Goal: Task Accomplishment & Management: Use online tool/utility

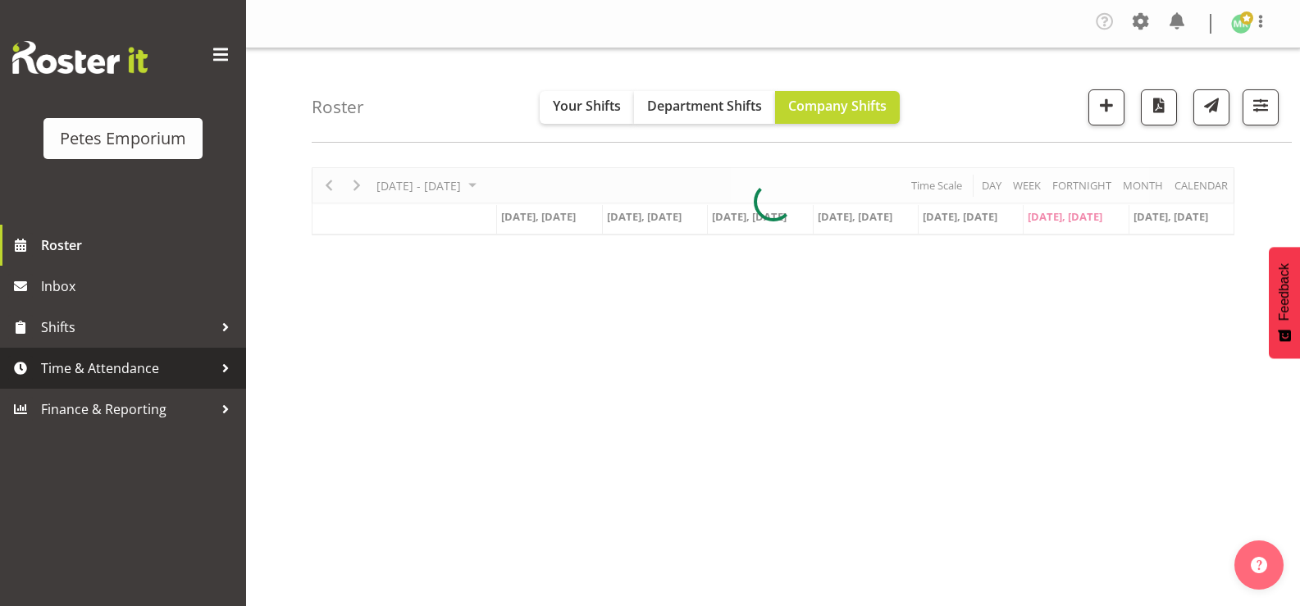
click at [199, 367] on span "Time & Attendance" at bounding box center [127, 368] width 172 height 25
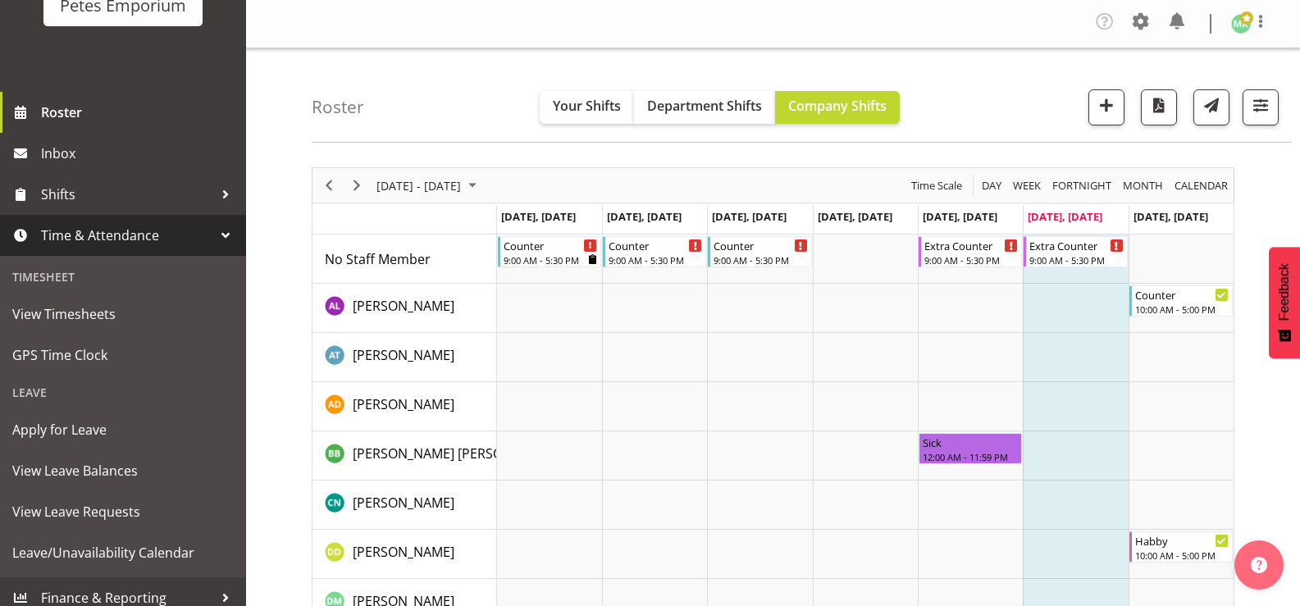
scroll to position [145, 0]
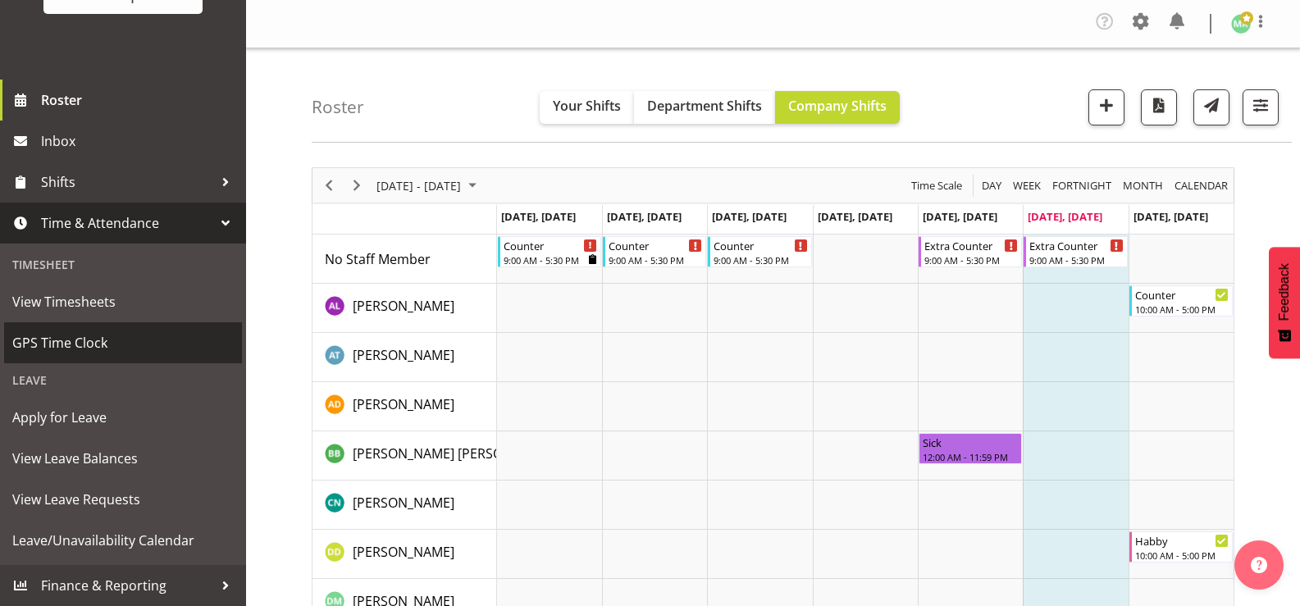
click at [162, 331] on span "GPS Time Clock" at bounding box center [122, 343] width 221 height 25
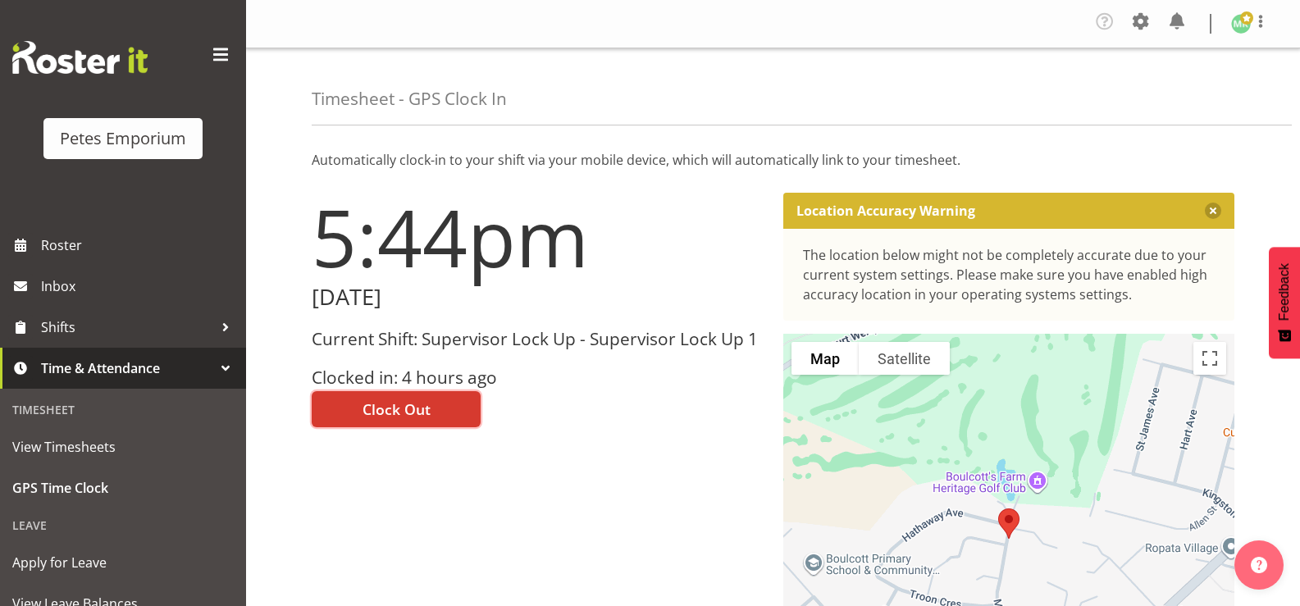
click at [371, 415] on span "Clock Out" at bounding box center [397, 409] width 68 height 21
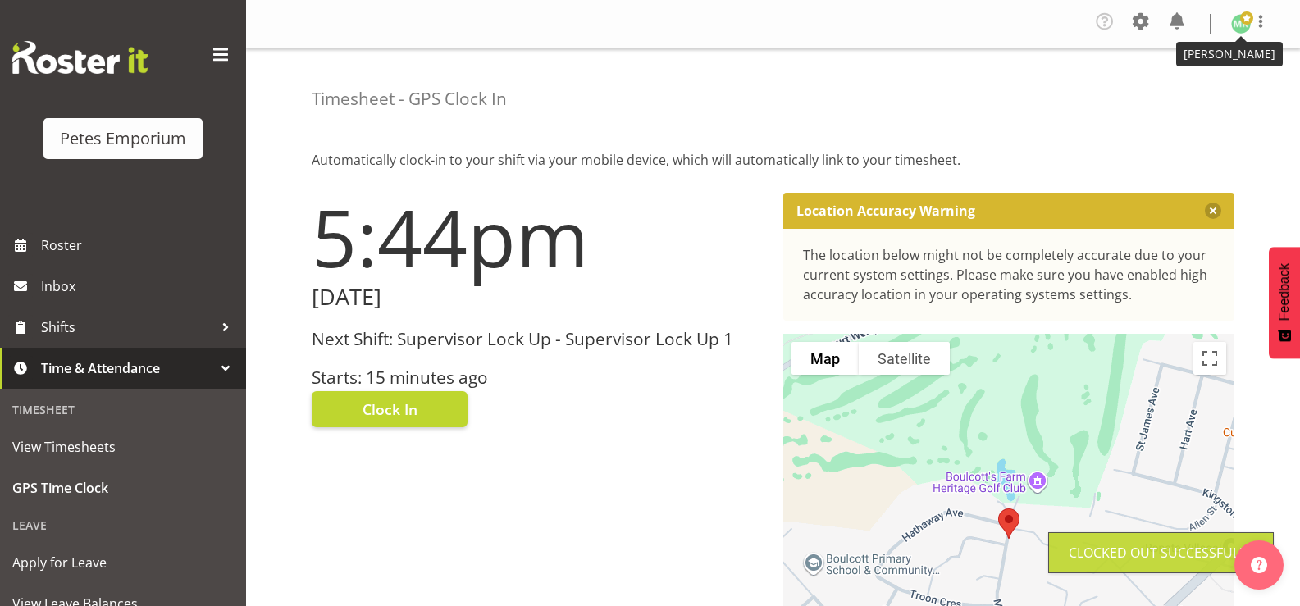
click at [1237, 25] on img at bounding box center [1241, 24] width 20 height 20
click at [1163, 88] on link "Log Out" at bounding box center [1191, 90] width 157 height 30
